Goal: Information Seeking & Learning: Check status

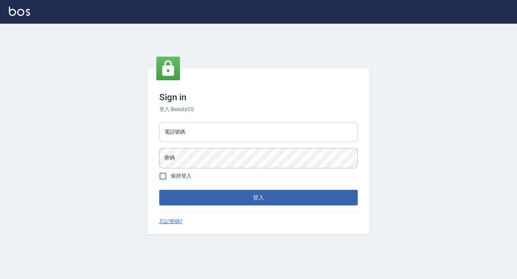
click at [172, 137] on input "電話號碼" at bounding box center [258, 132] width 198 height 20
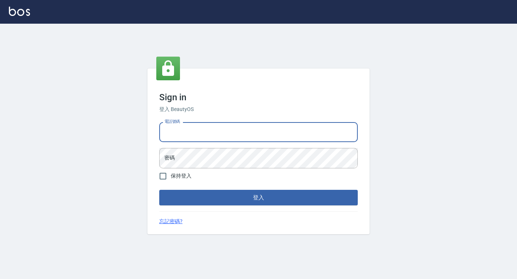
type input "0422271378"
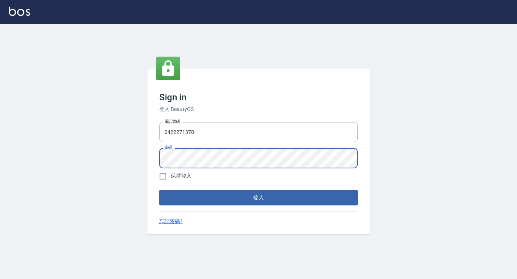
click at [159, 190] on button "登入" at bounding box center [258, 198] width 198 height 16
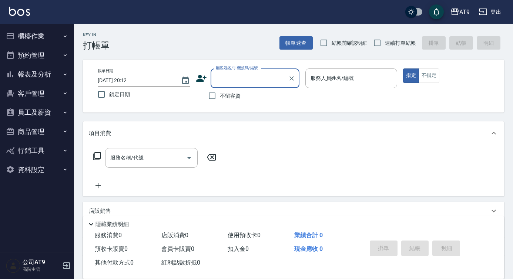
click at [48, 79] on button "報表及分析" at bounding box center [37, 74] width 68 height 19
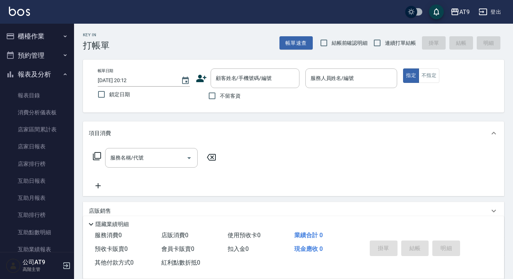
click at [35, 69] on button "報表及分析" at bounding box center [37, 74] width 68 height 19
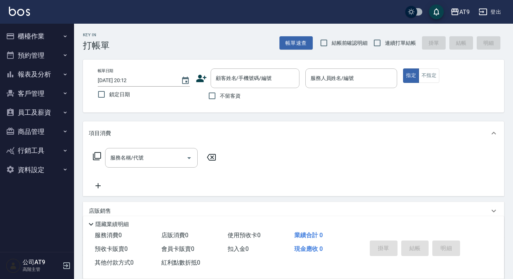
click at [37, 90] on button "客戶管理" at bounding box center [37, 93] width 68 height 19
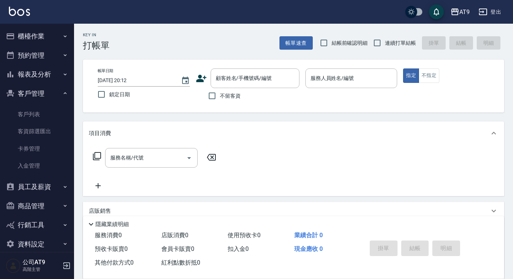
click at [37, 90] on button "客戶管理" at bounding box center [37, 93] width 68 height 19
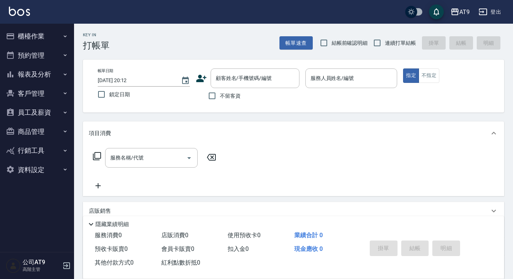
click at [39, 116] on button "員工及薪資" at bounding box center [37, 112] width 68 height 19
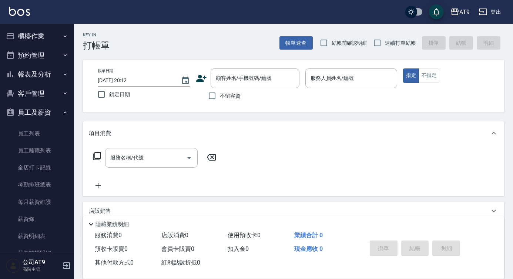
click at [39, 116] on button "員工及薪資" at bounding box center [37, 112] width 68 height 19
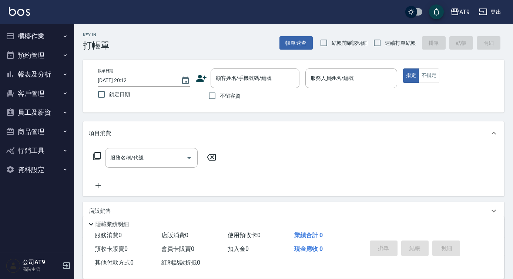
click at [39, 116] on button "員工及薪資" at bounding box center [37, 112] width 68 height 19
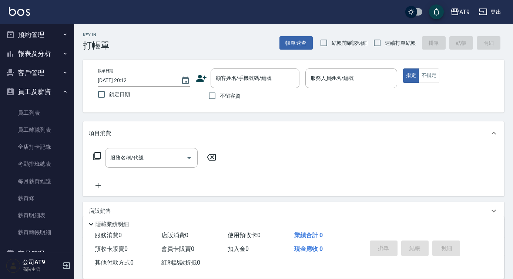
scroll to position [9, 0]
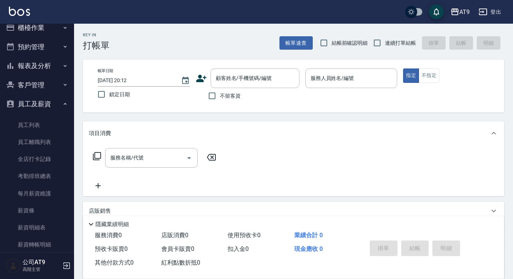
click at [39, 117] on link "員工列表" at bounding box center [37, 125] width 68 height 17
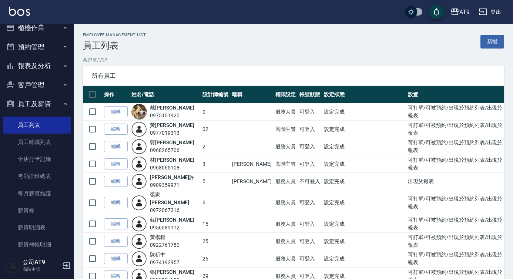
click at [39, 97] on button "員工及薪資" at bounding box center [37, 103] width 68 height 19
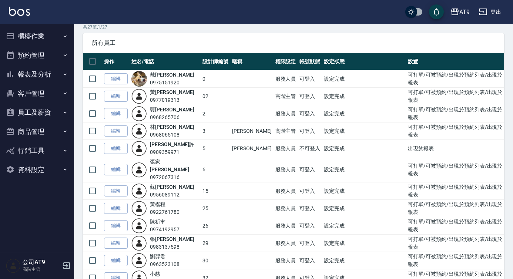
scroll to position [33, 0]
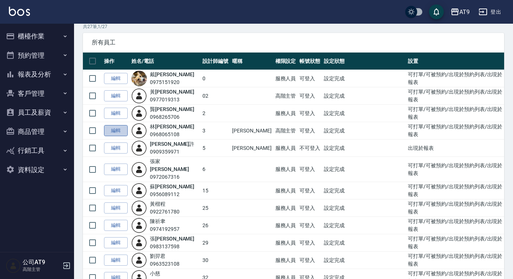
click at [108, 133] on link "編輯" at bounding box center [116, 130] width 24 height 11
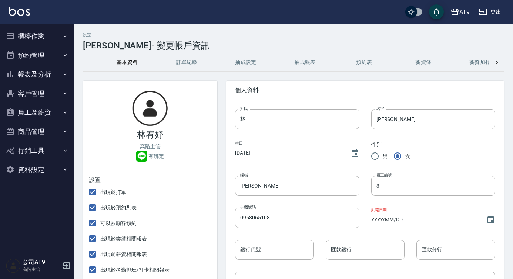
click at [297, 60] on button "抽成報表" at bounding box center [304, 63] width 59 height 18
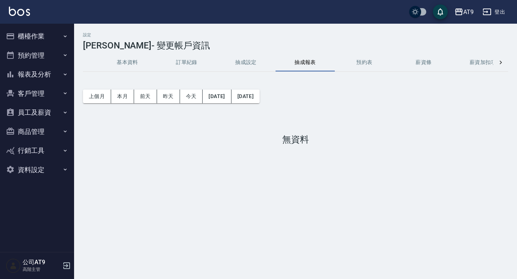
click at [248, 63] on button "抽成設定" at bounding box center [245, 63] width 59 height 18
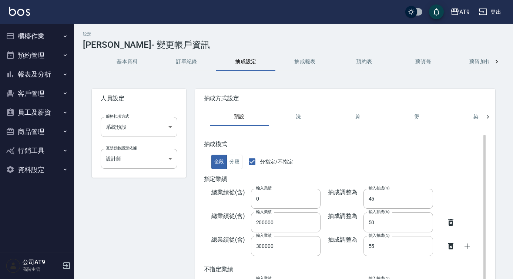
scroll to position [0, 8]
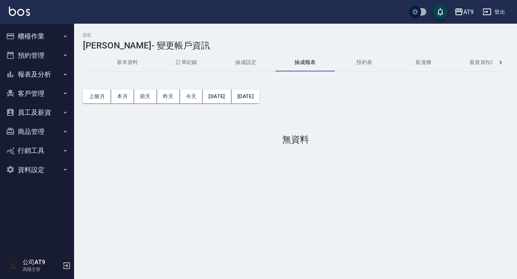
click at [130, 57] on button "基本資料" at bounding box center [127, 63] width 59 height 18
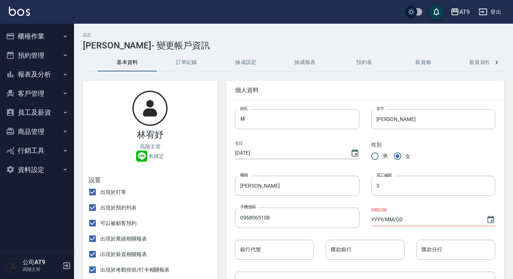
click at [49, 91] on button "客戶管理" at bounding box center [37, 93] width 68 height 19
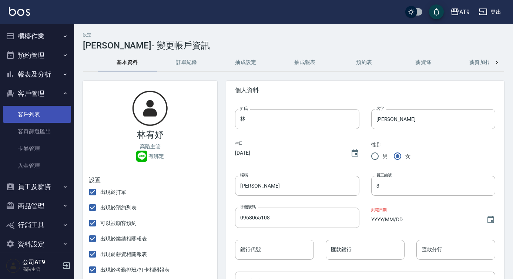
click at [49, 119] on link "客戶列表" at bounding box center [37, 114] width 68 height 17
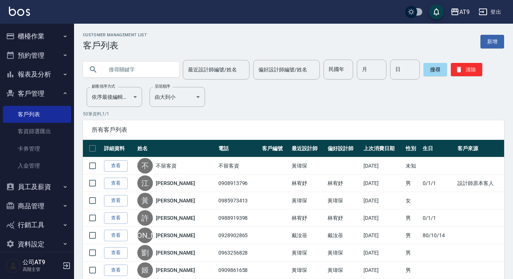
click at [37, 183] on button "員工及薪資" at bounding box center [37, 186] width 68 height 19
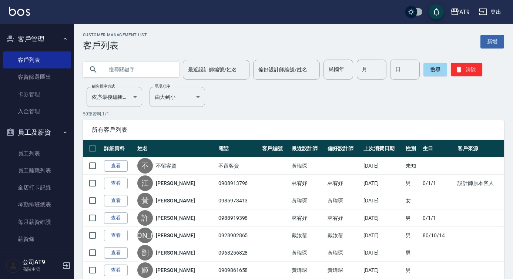
scroll to position [59, 0]
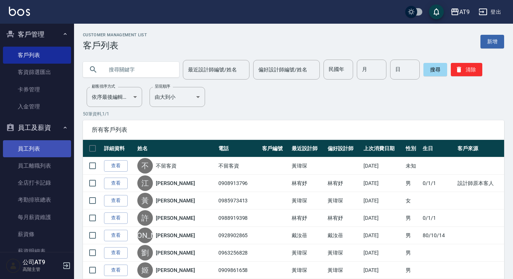
click at [31, 151] on link "員工列表" at bounding box center [37, 148] width 68 height 17
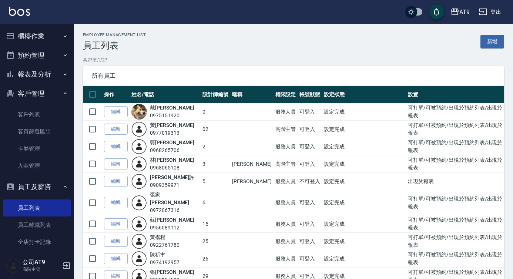
click at [38, 94] on button "客戶管理" at bounding box center [37, 93] width 68 height 19
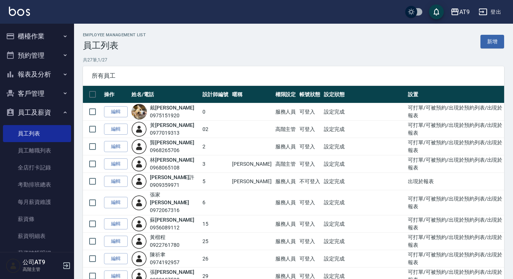
click at [34, 116] on button "員工及薪資" at bounding box center [37, 112] width 68 height 19
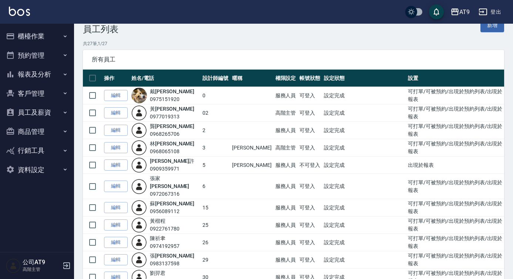
scroll to position [19, 0]
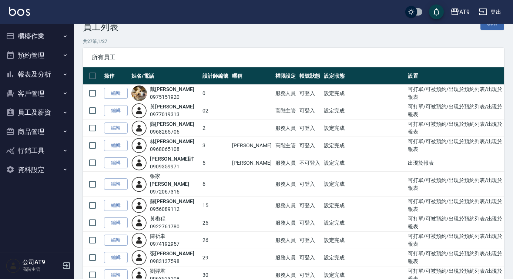
click at [54, 72] on button "報表及分析" at bounding box center [37, 74] width 68 height 19
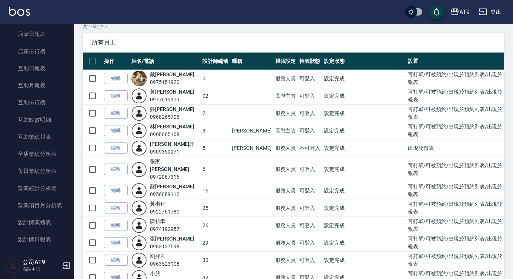
scroll to position [34, 0]
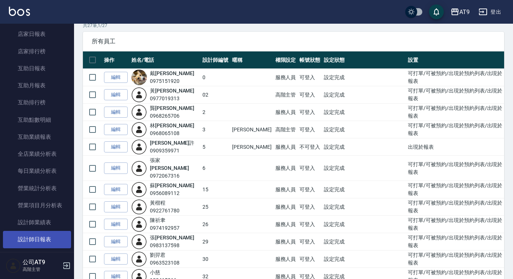
click at [34, 235] on link "設計師日報表" at bounding box center [37, 239] width 68 height 17
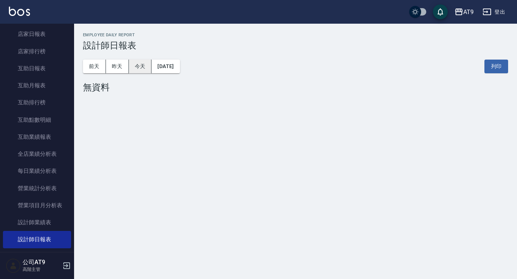
click at [136, 70] on button "今天" at bounding box center [140, 67] width 23 height 14
click at [118, 68] on button "昨天" at bounding box center [117, 67] width 23 height 14
